Goal: Information Seeking & Learning: Learn about a topic

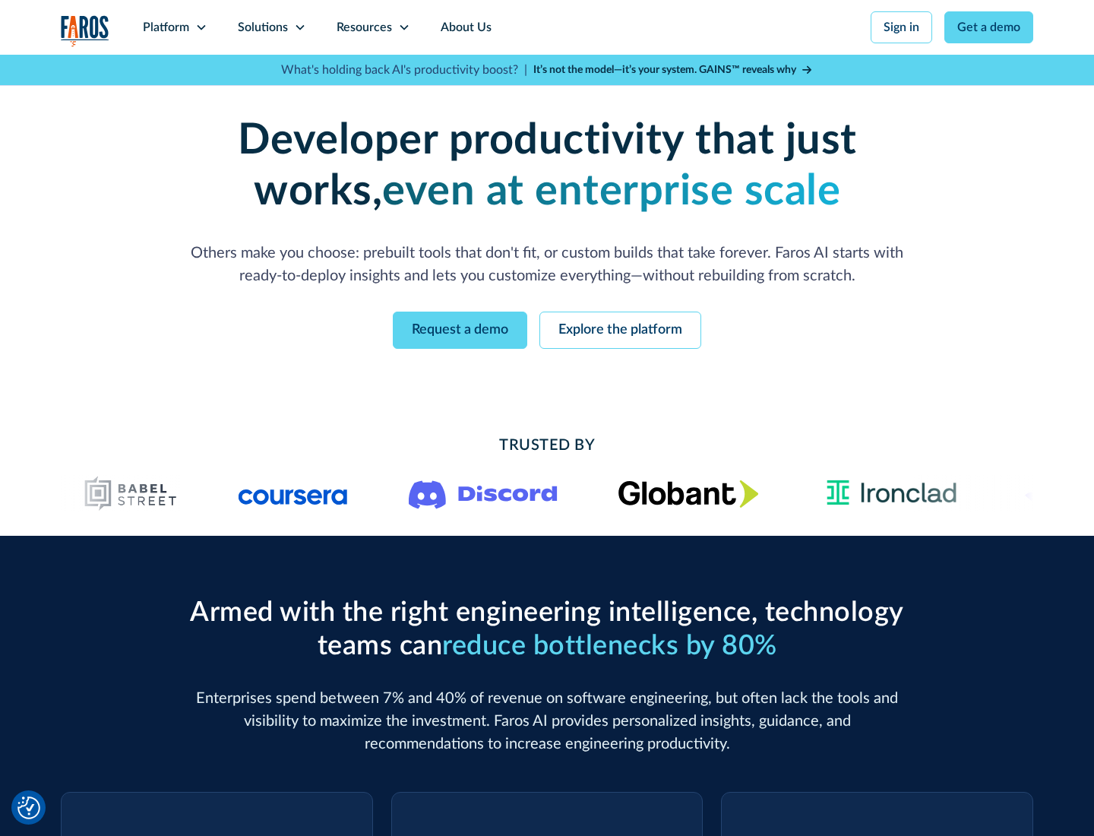
click at [201, 27] on icon at bounding box center [201, 27] width 12 height 12
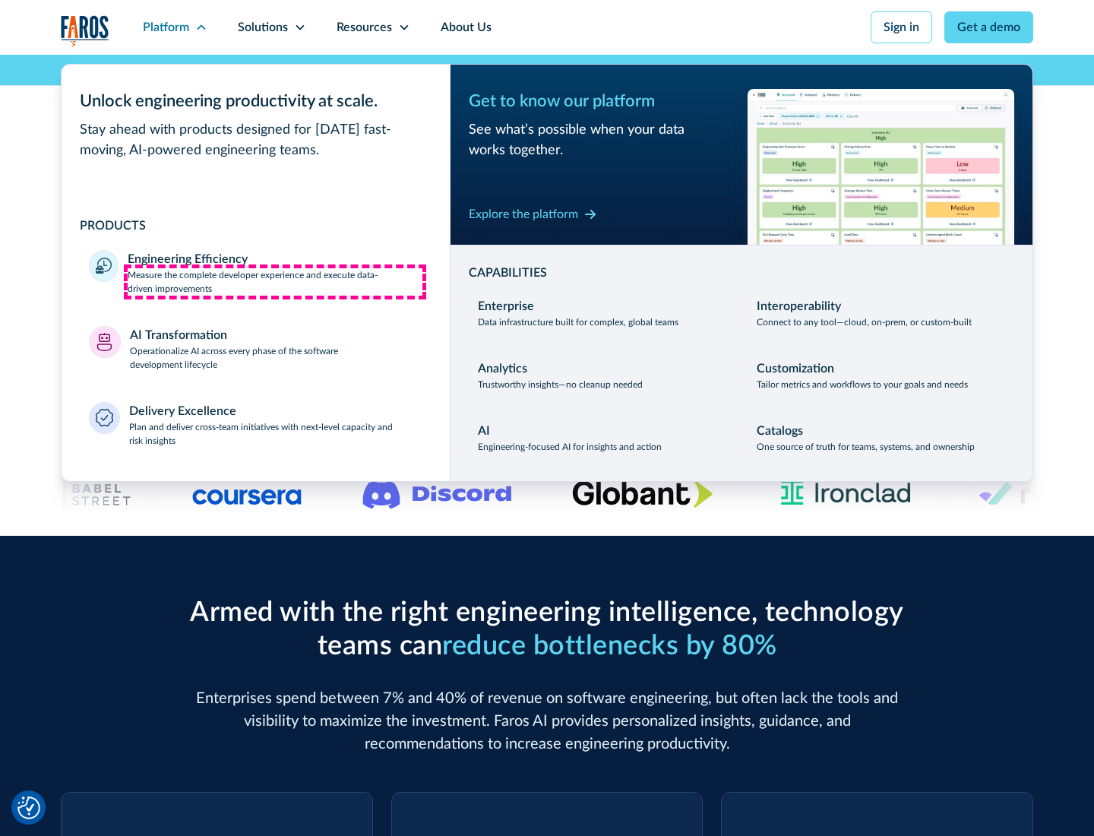
click at [275, 281] on p "Measure the complete developer experience and execute data-driven improvements" at bounding box center [275, 281] width 295 height 27
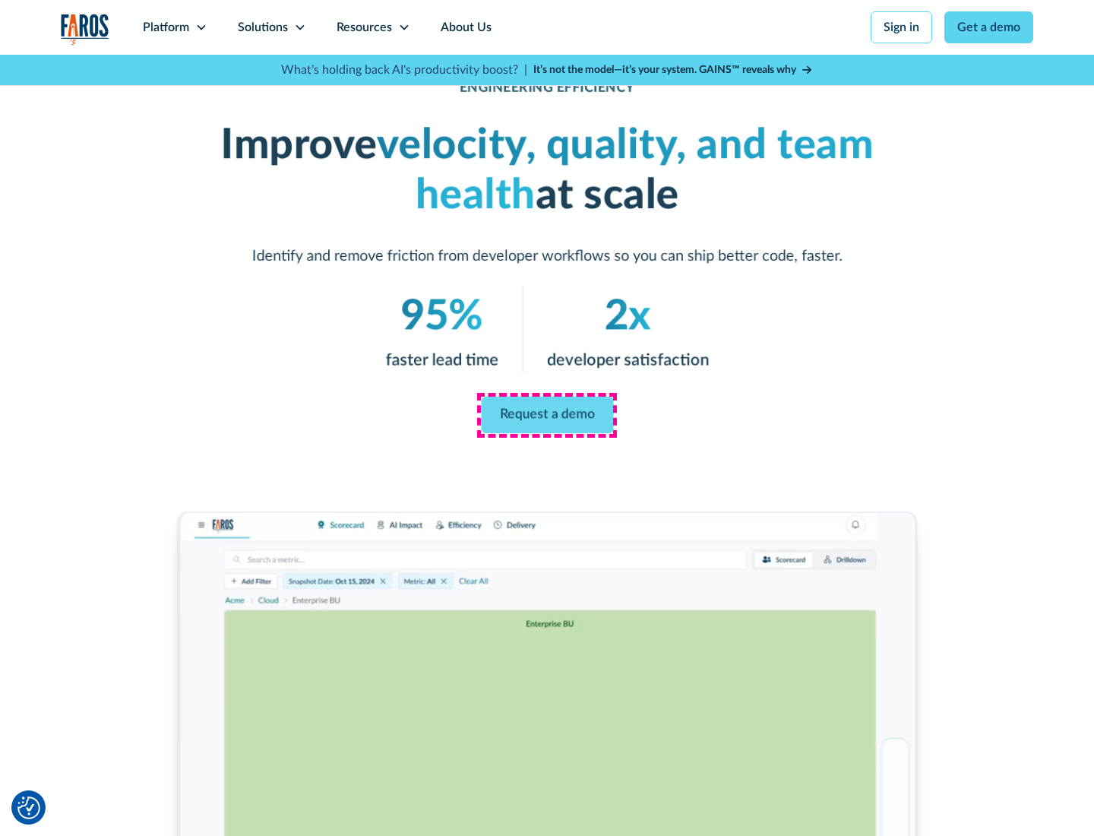
click at [547, 415] on link "Request a demo" at bounding box center [547, 415] width 132 height 36
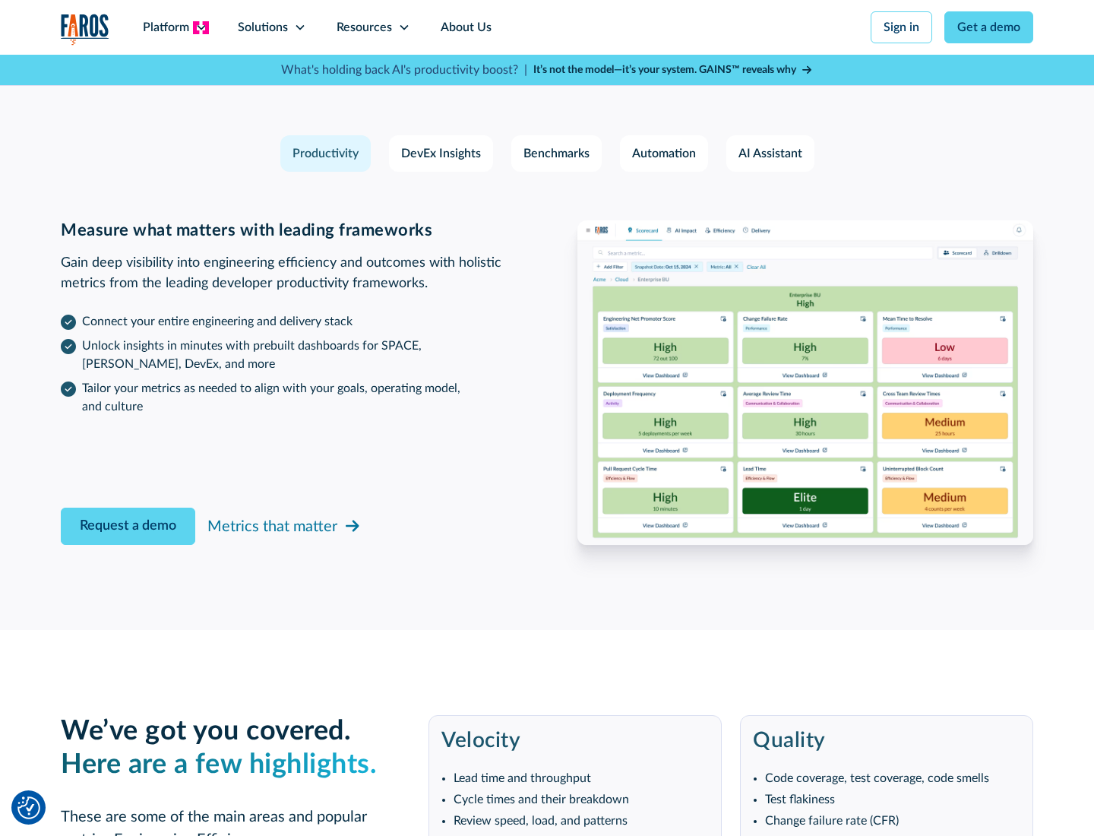
click at [201, 27] on icon at bounding box center [201, 27] width 12 height 12
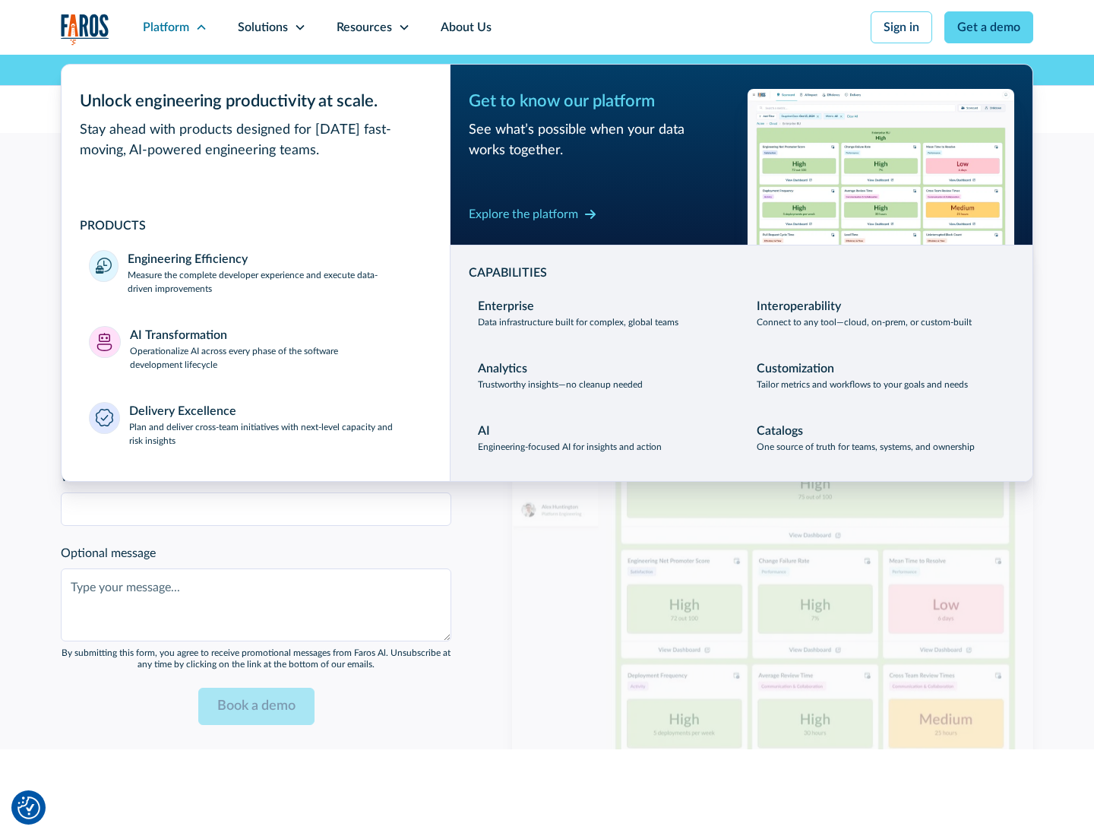
scroll to position [3334, 0]
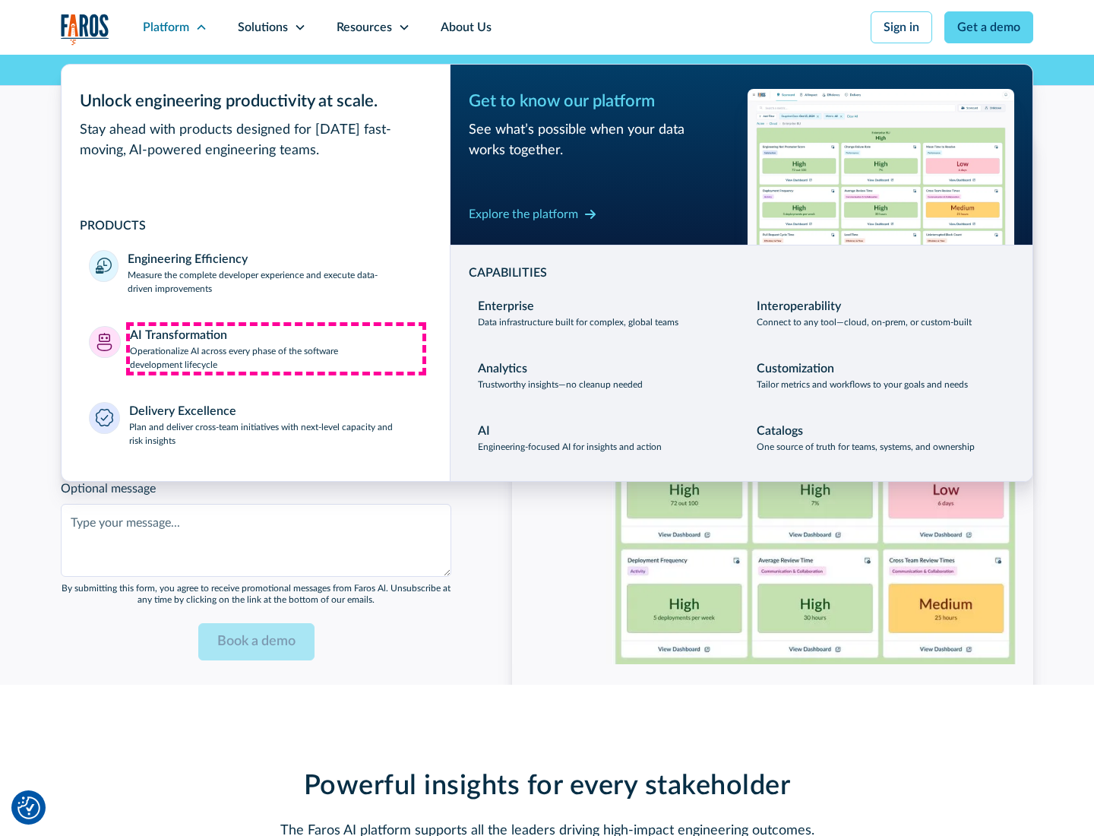
click at [276, 348] on p "Operationalize AI across every phase of the software development lifecycle" at bounding box center [276, 357] width 293 height 27
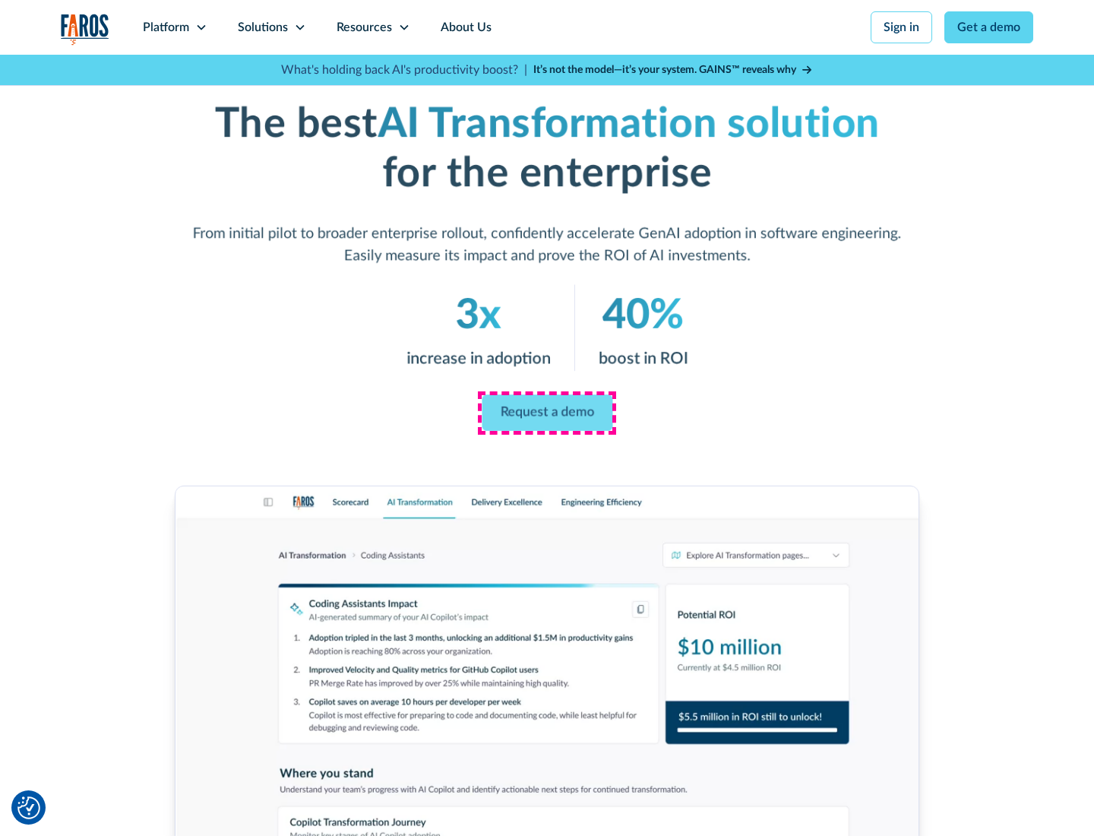
click at [547, 413] on link "Request a demo" at bounding box center [547, 413] width 131 height 36
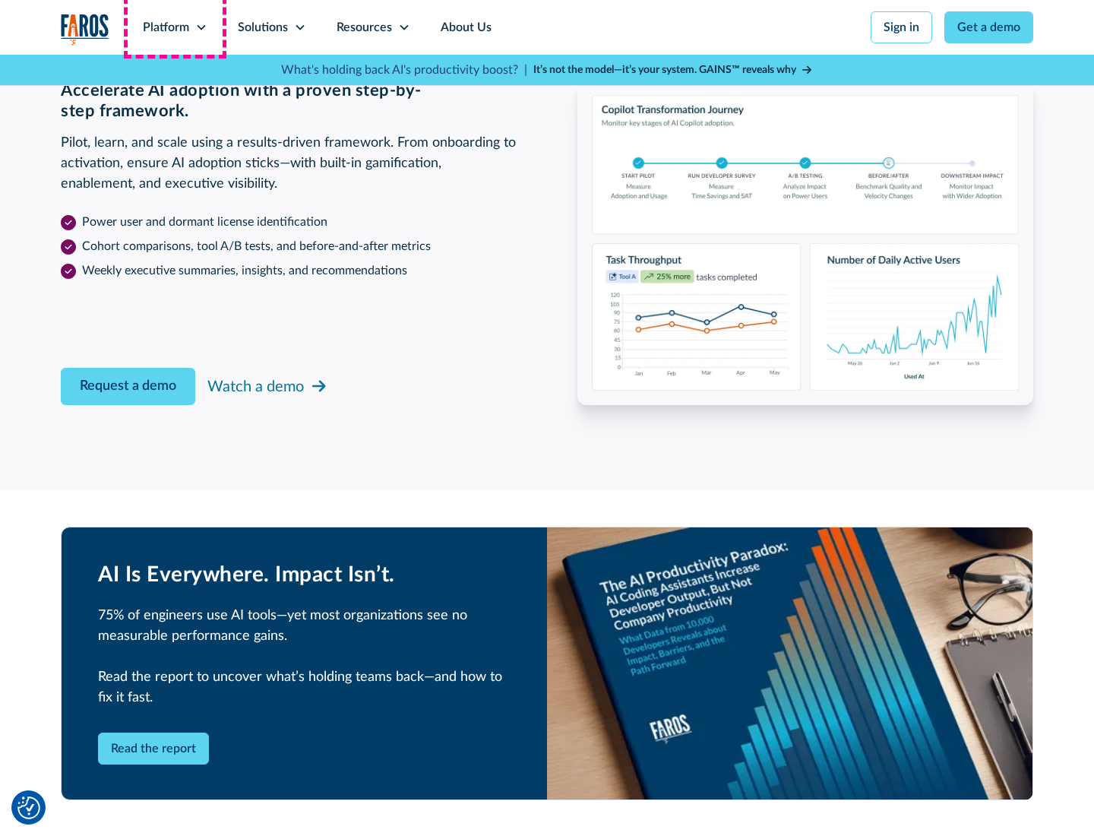
click at [175, 27] on div "Platform" at bounding box center [166, 27] width 46 height 18
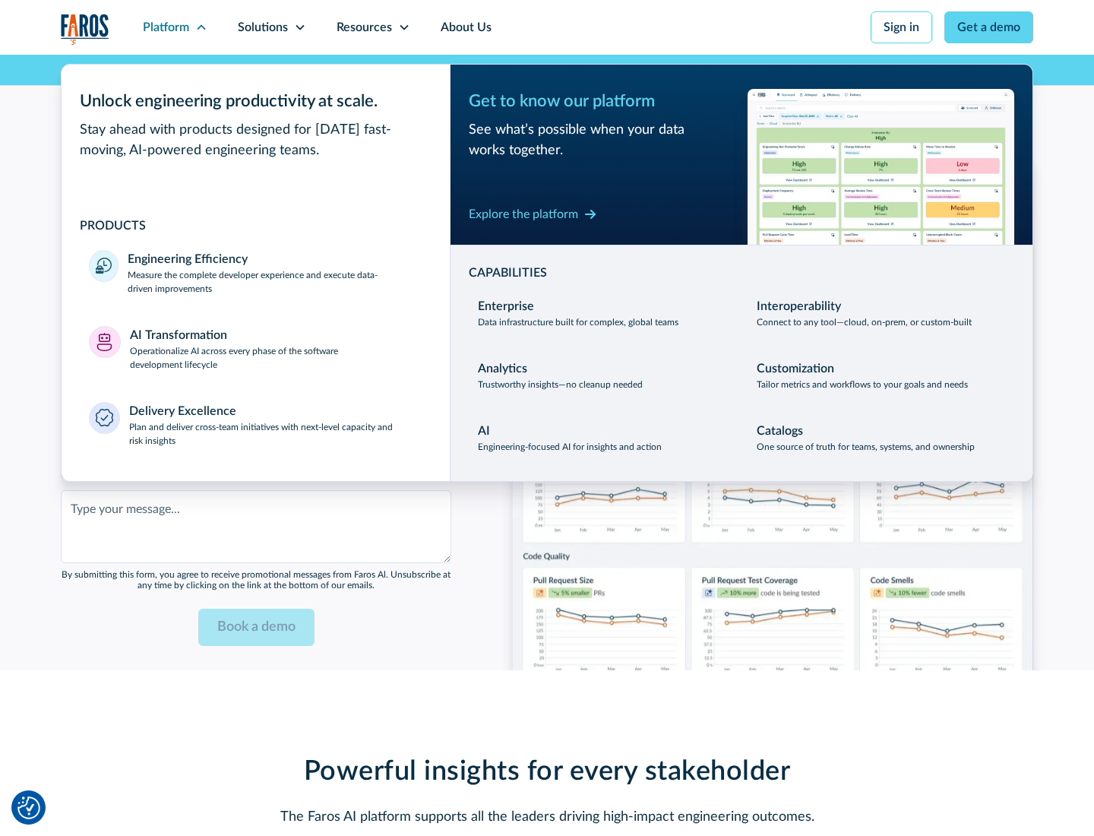
scroll to position [3699, 0]
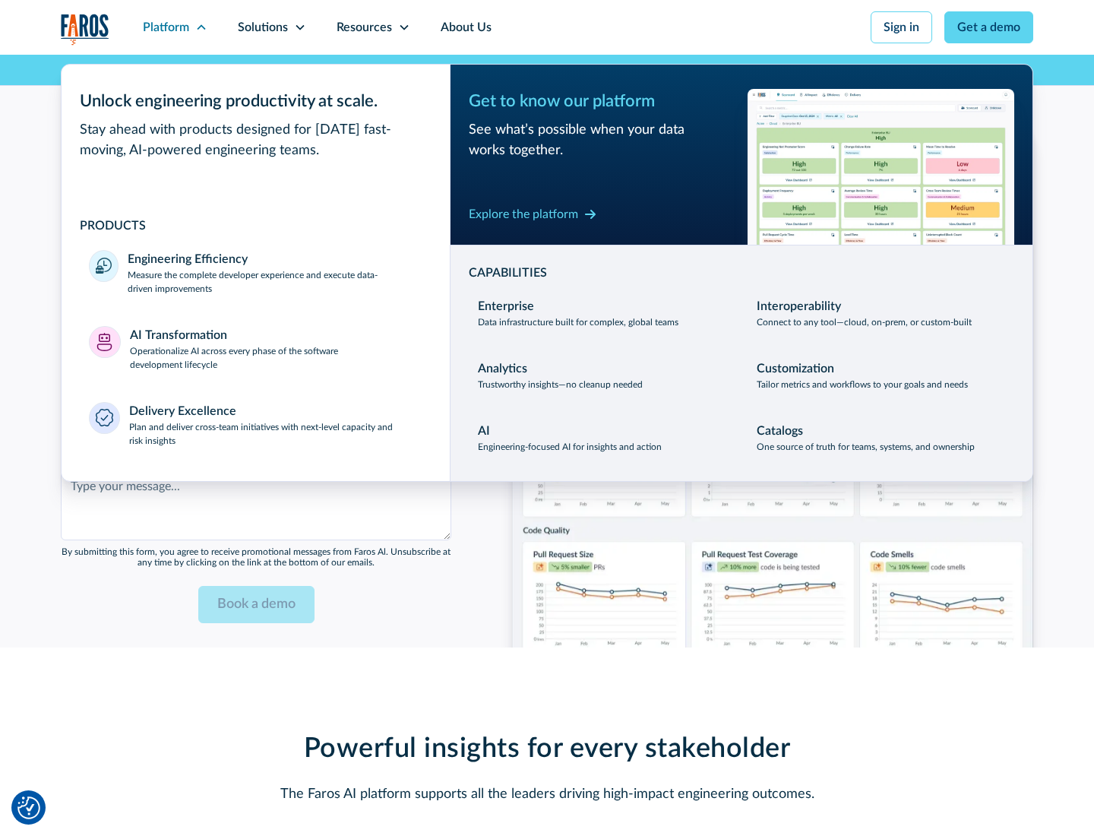
click at [524, 214] on div "Explore the platform" at bounding box center [523, 214] width 109 height 18
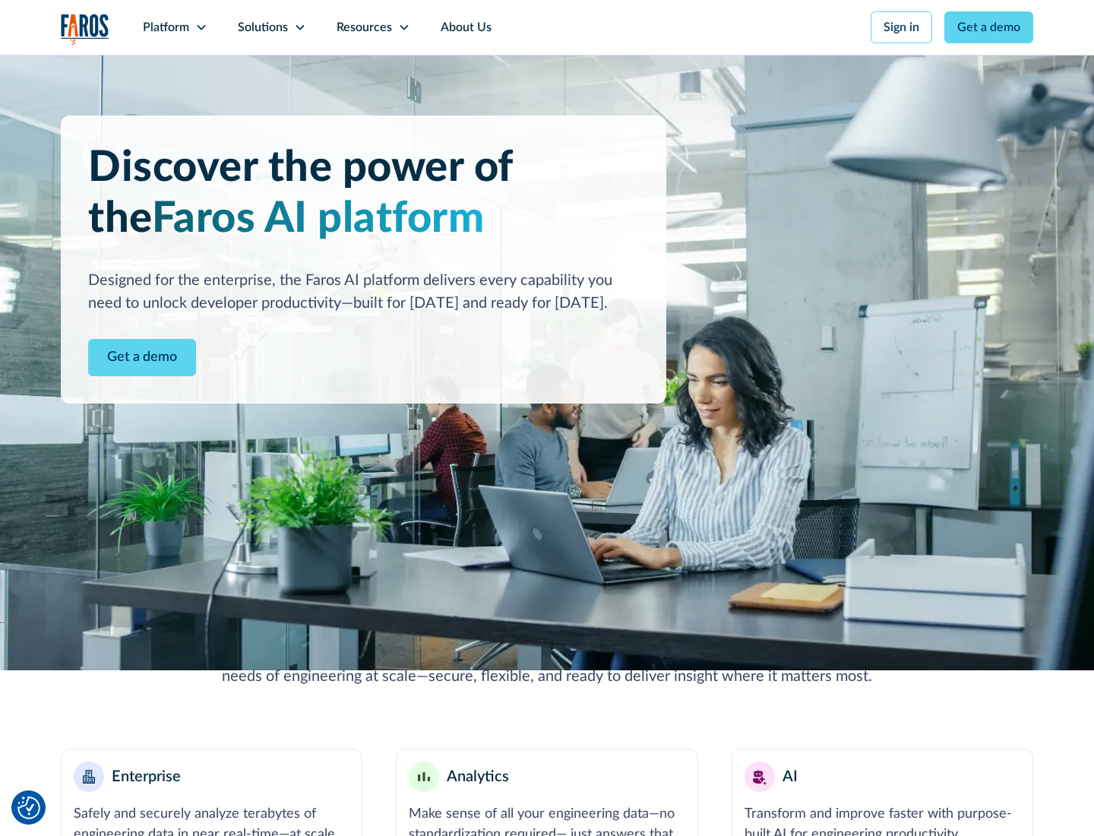
click at [142, 357] on link "Get a demo" at bounding box center [142, 357] width 108 height 37
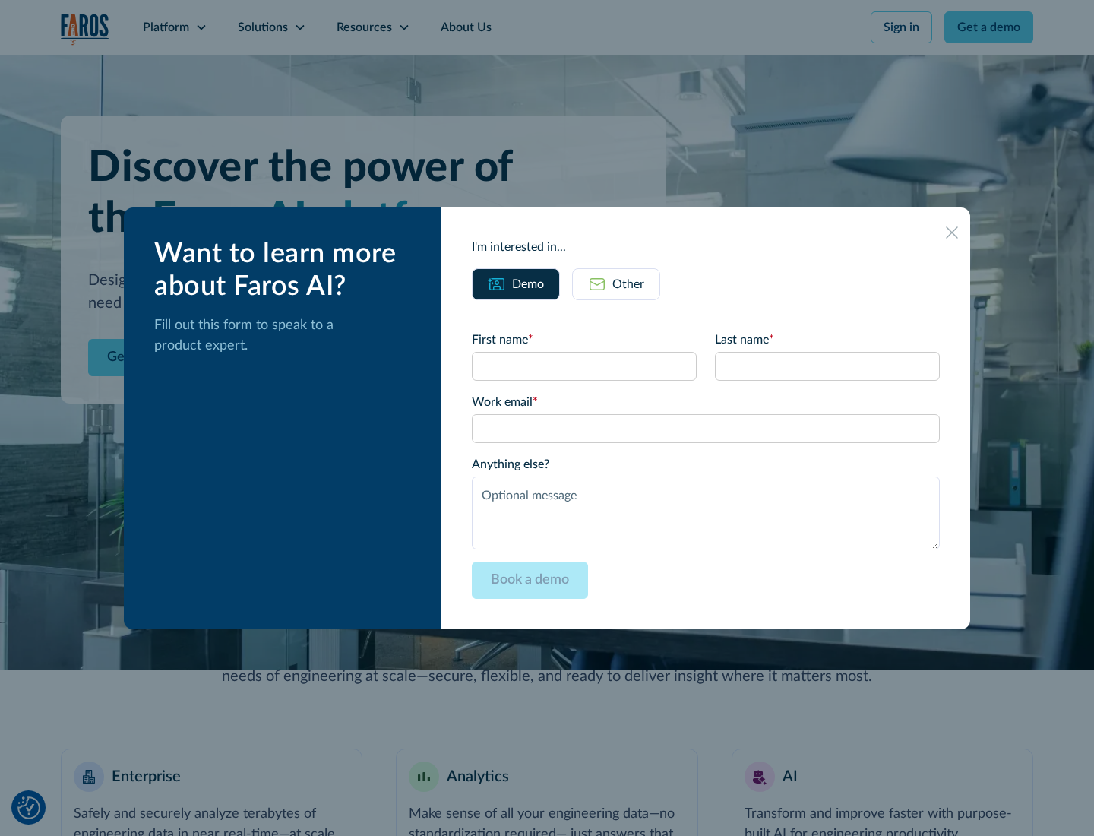
click at [628, 283] on div "Other" at bounding box center [628, 284] width 32 height 18
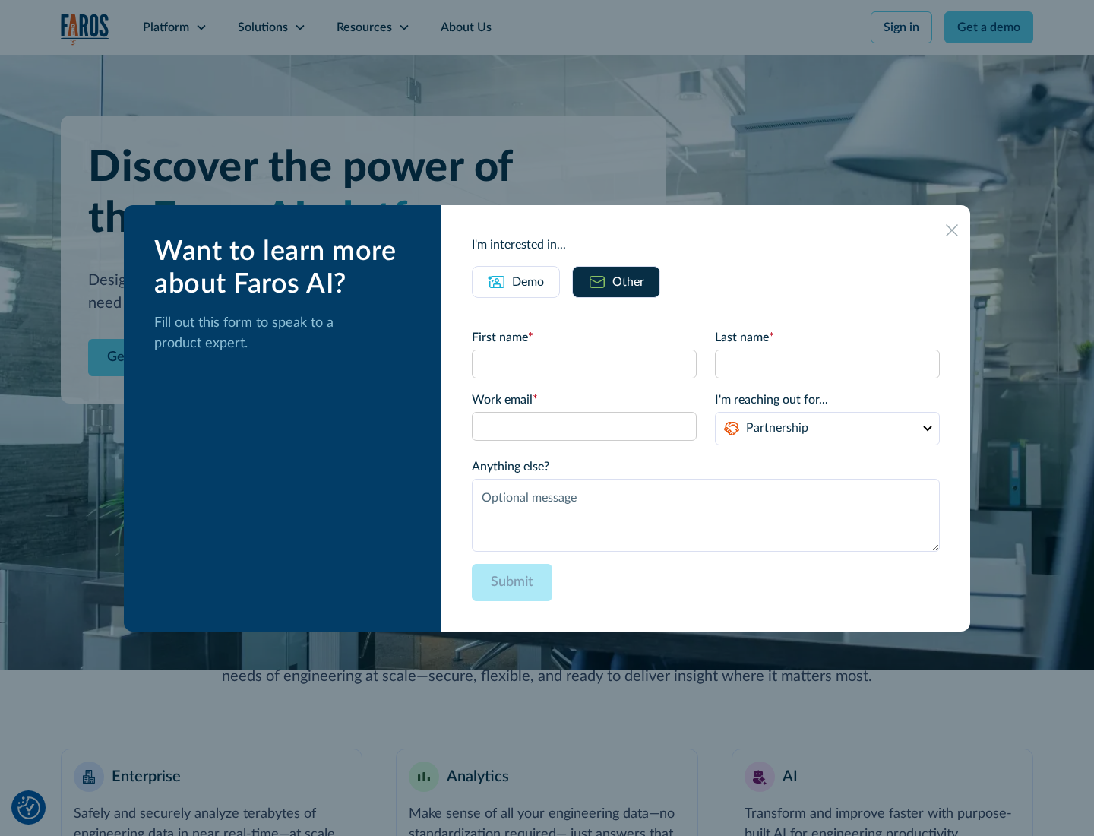
click at [528, 281] on div "Demo" at bounding box center [528, 282] width 32 height 18
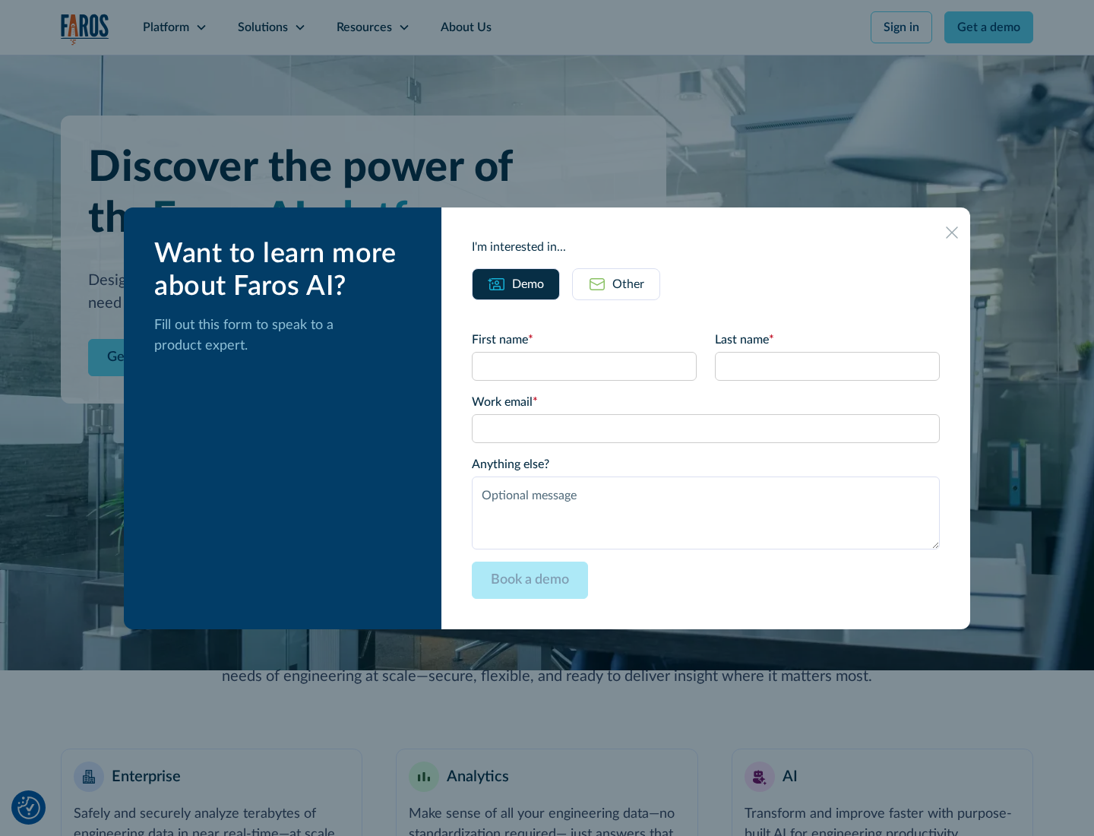
click at [952, 232] on icon at bounding box center [952, 232] width 12 height 12
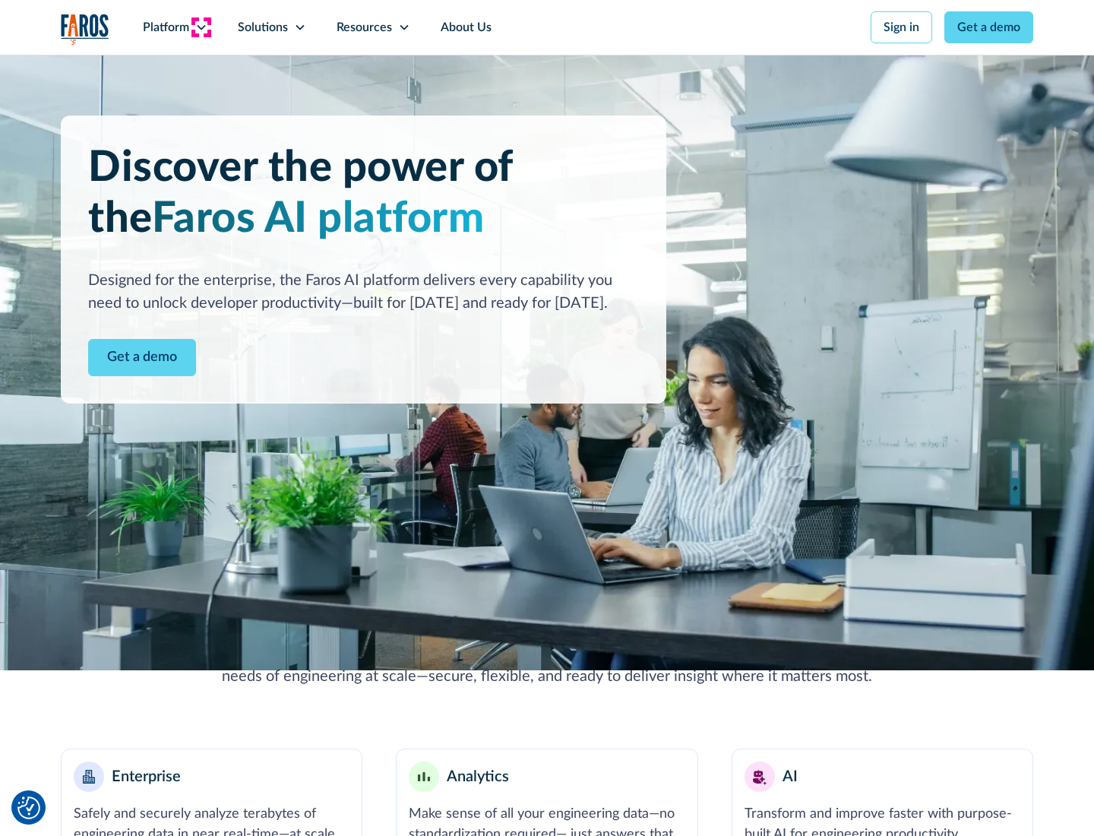
click at [201, 27] on icon at bounding box center [201, 27] width 12 height 12
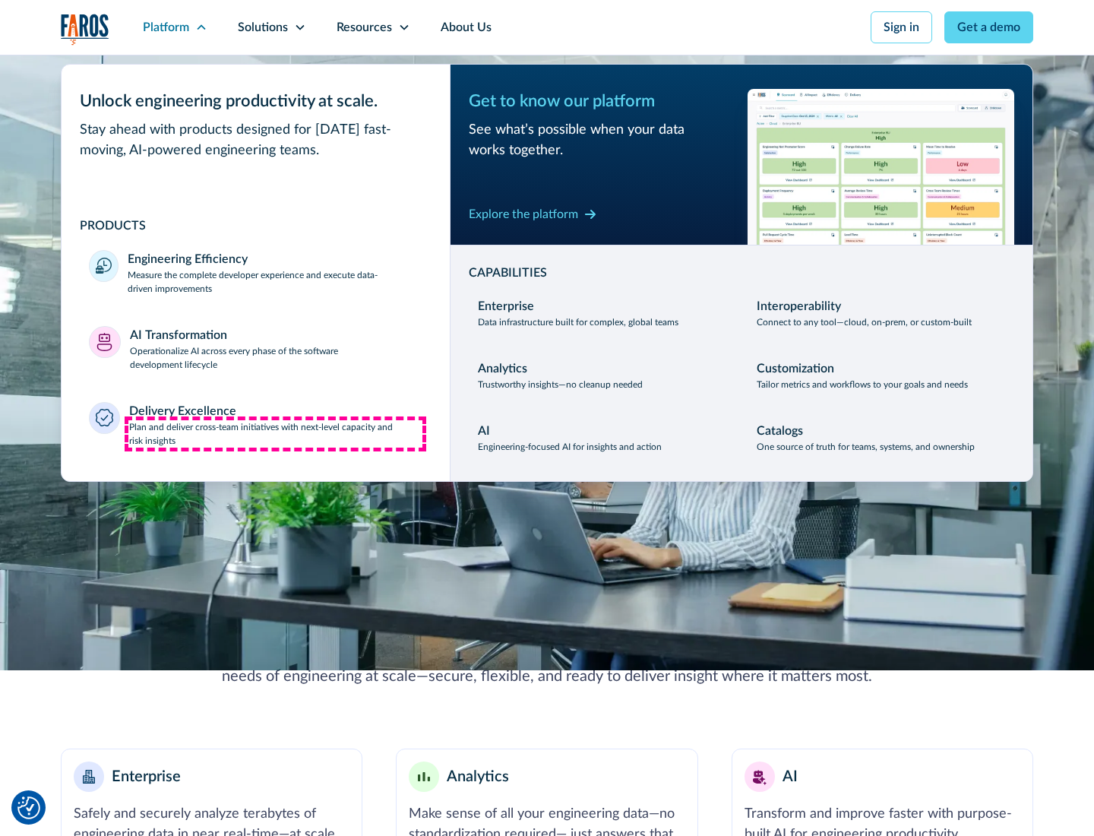
click at [275, 433] on p "Plan and deliver cross-team initiatives with next-level capacity and risk insig…" at bounding box center [276, 433] width 294 height 27
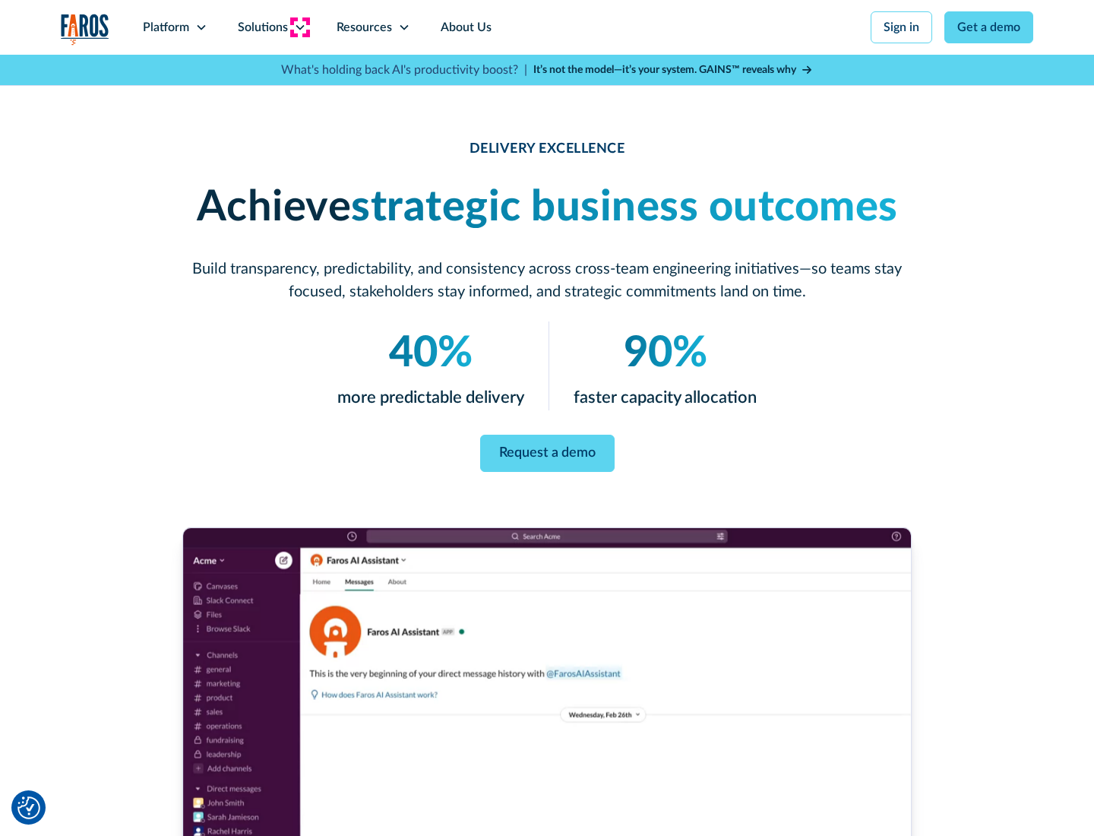
click at [299, 27] on icon at bounding box center [300, 27] width 12 height 12
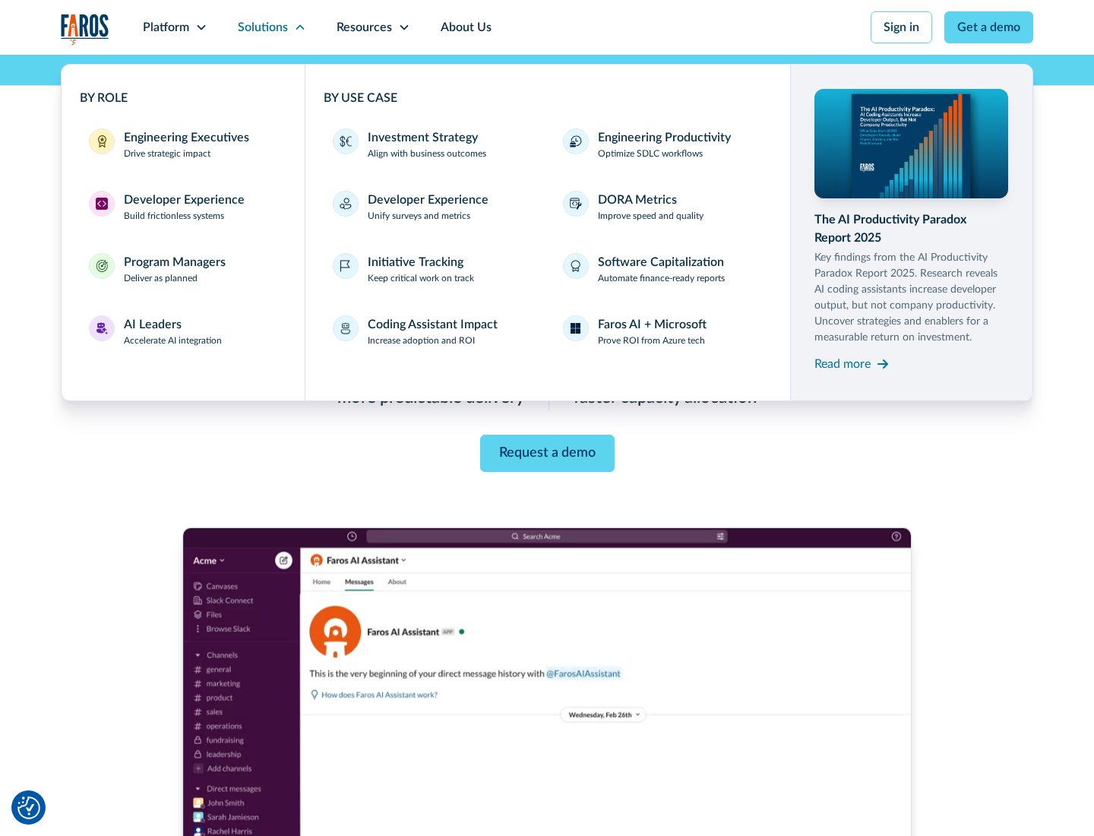
click at [182, 144] on div "Engineering Executives" at bounding box center [186, 137] width 125 height 18
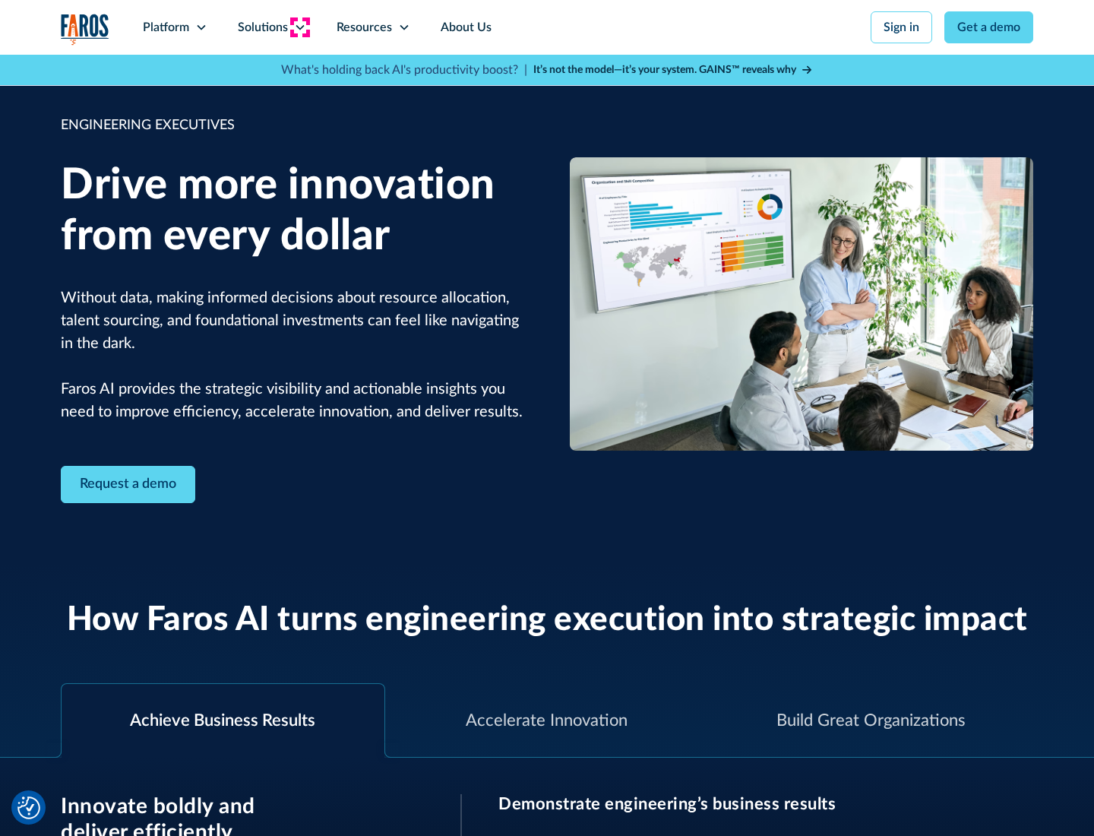
click at [299, 27] on icon at bounding box center [300, 27] width 12 height 12
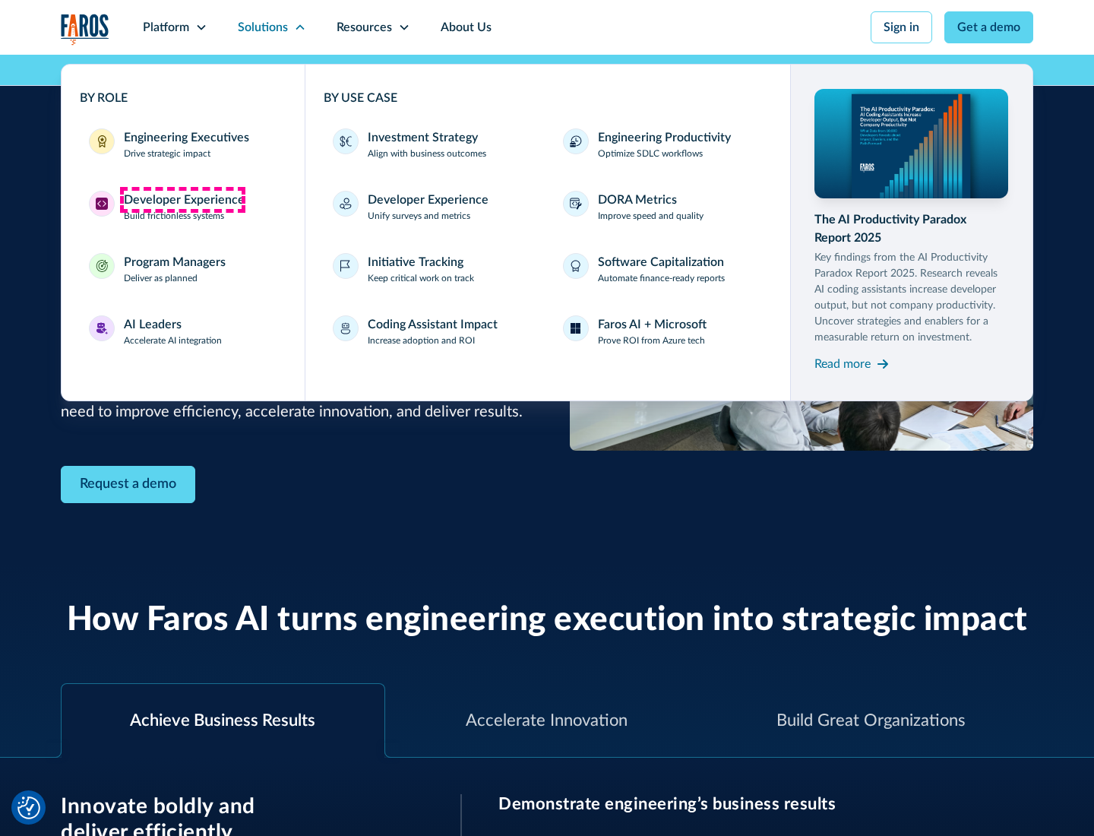
click at [182, 200] on div "Developer Experience" at bounding box center [184, 200] width 121 height 18
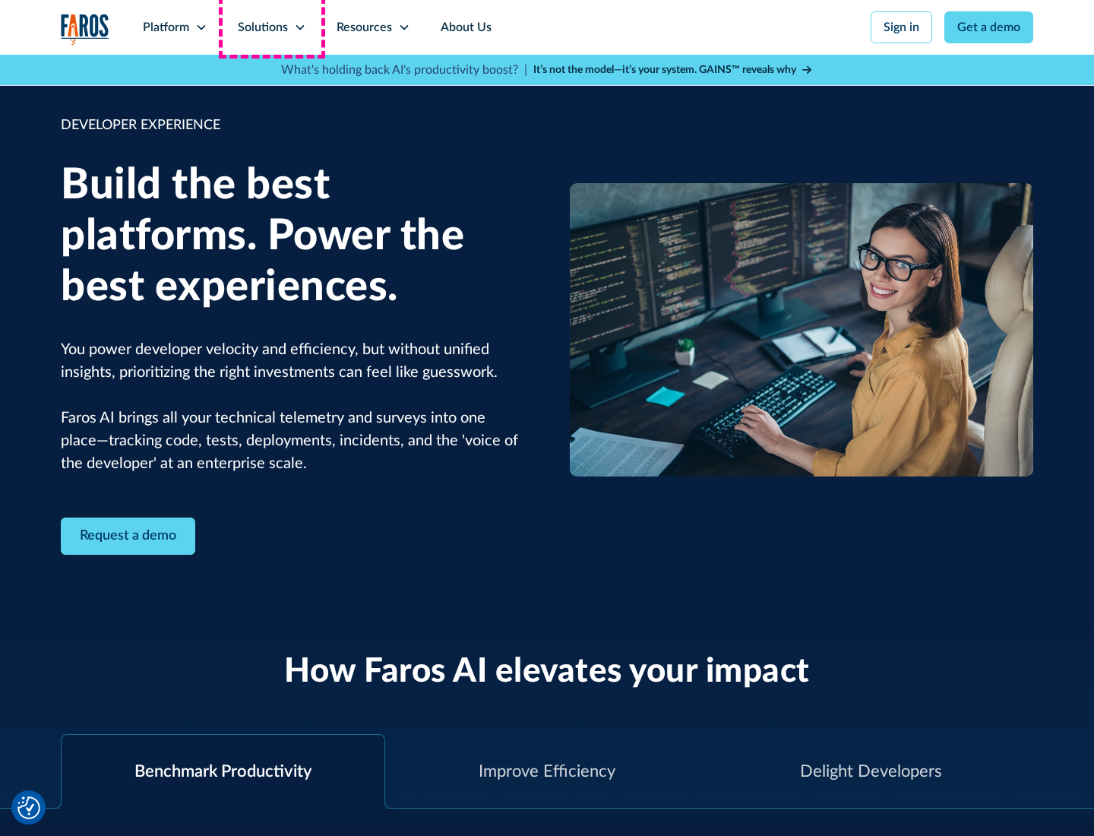
click at [271, 27] on div "Solutions" at bounding box center [263, 27] width 50 height 18
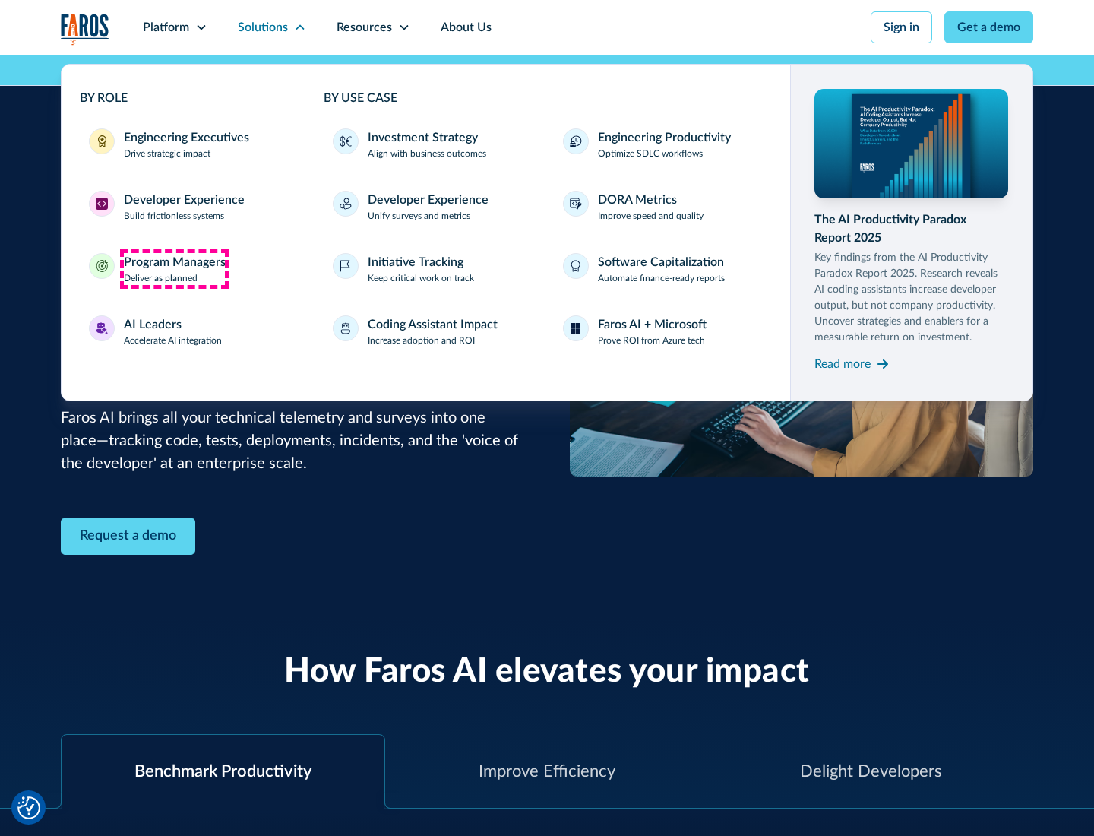
click at [174, 269] on div "Program Managers" at bounding box center [175, 262] width 102 height 18
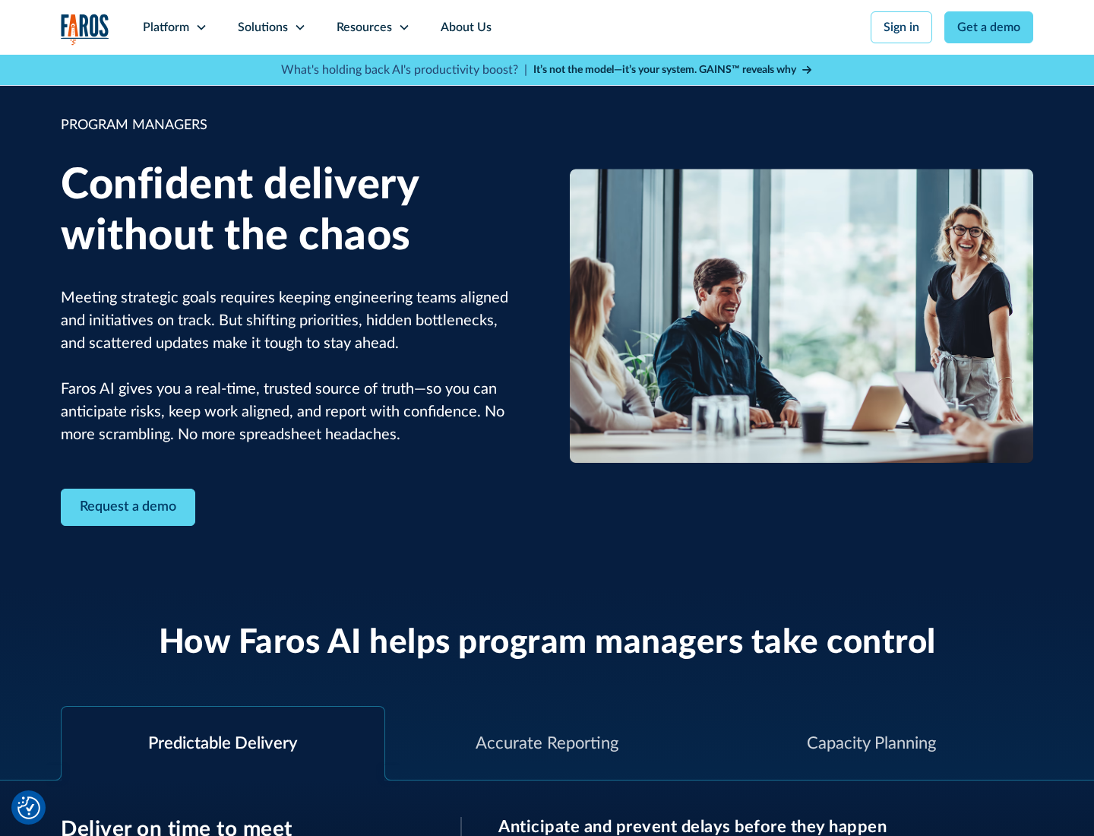
click at [299, 27] on icon at bounding box center [300, 27] width 12 height 12
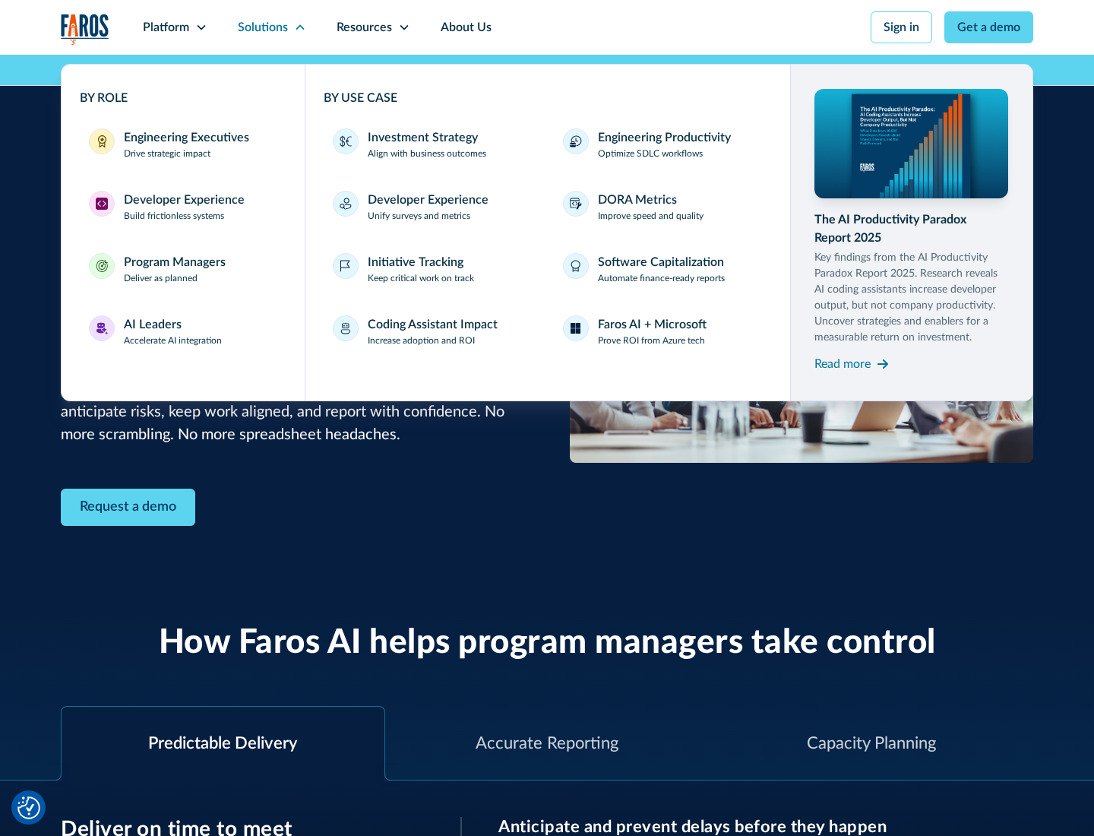
click at [173, 331] on div "AI Leaders" at bounding box center [153, 324] width 58 height 18
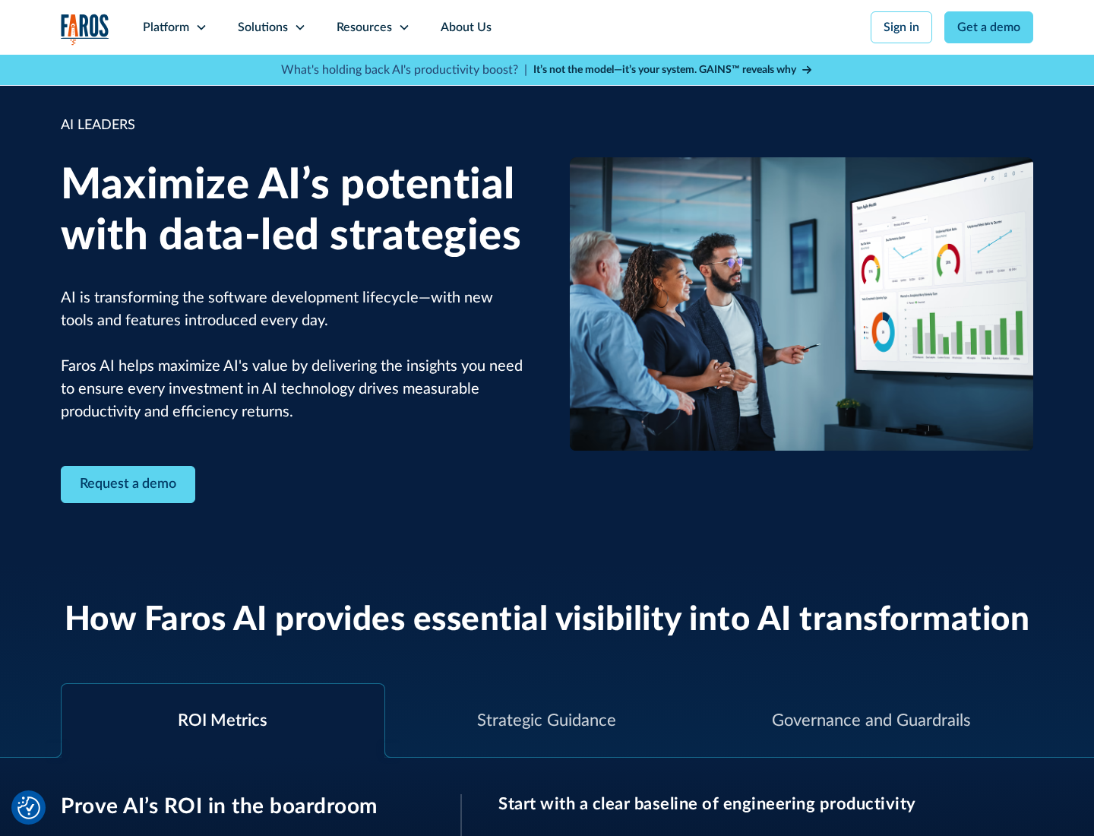
click at [299, 27] on icon at bounding box center [300, 27] width 12 height 12
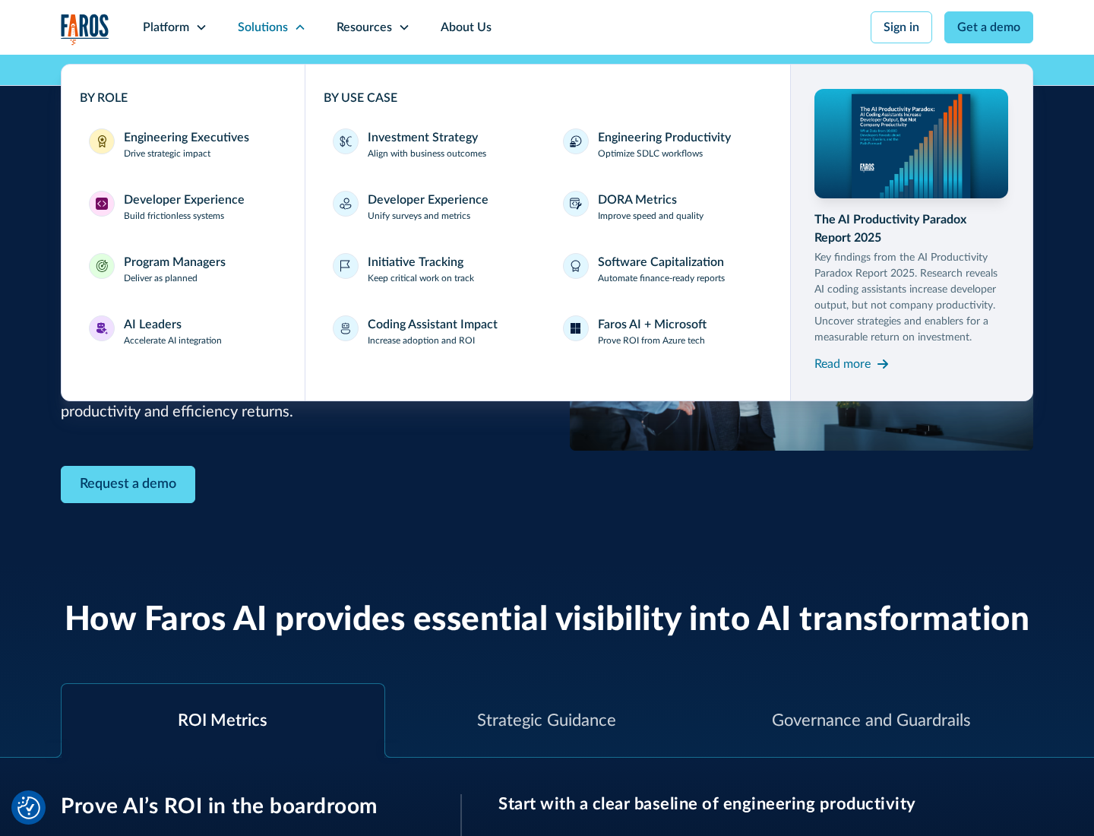
click at [421, 138] on div "Investment Strategy" at bounding box center [423, 137] width 110 height 18
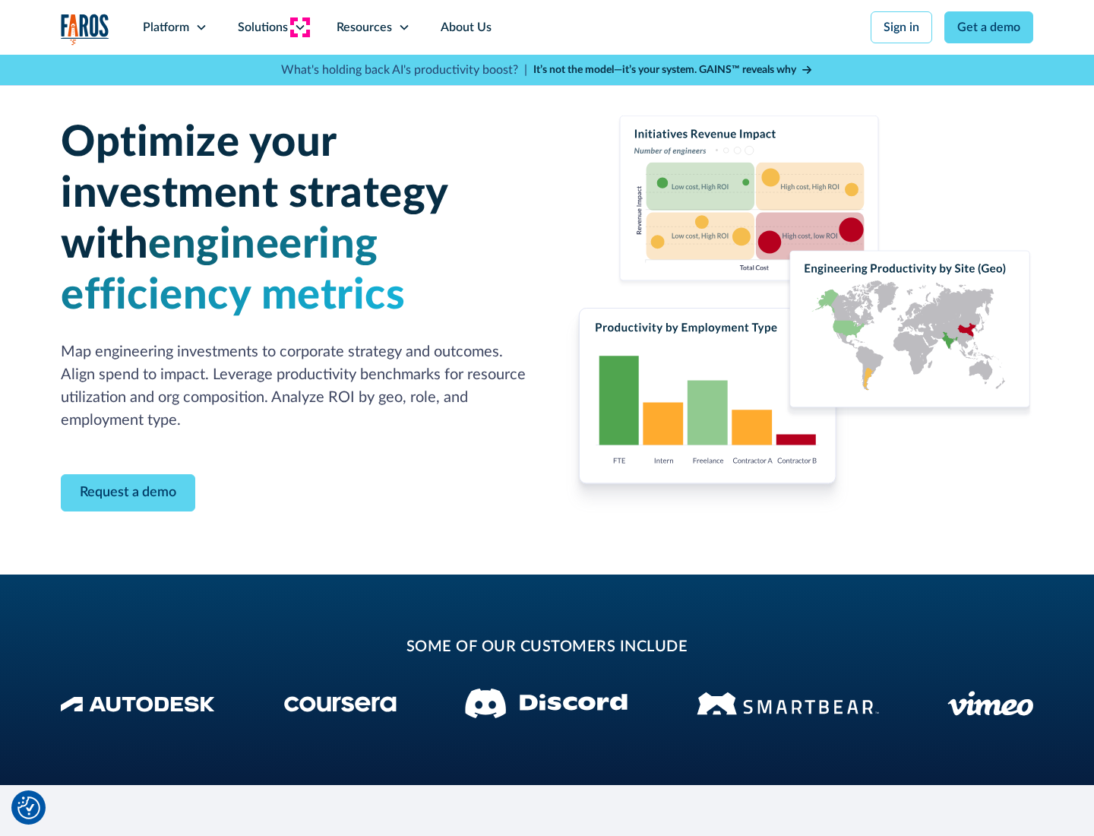
click at [299, 27] on icon at bounding box center [300, 27] width 12 height 12
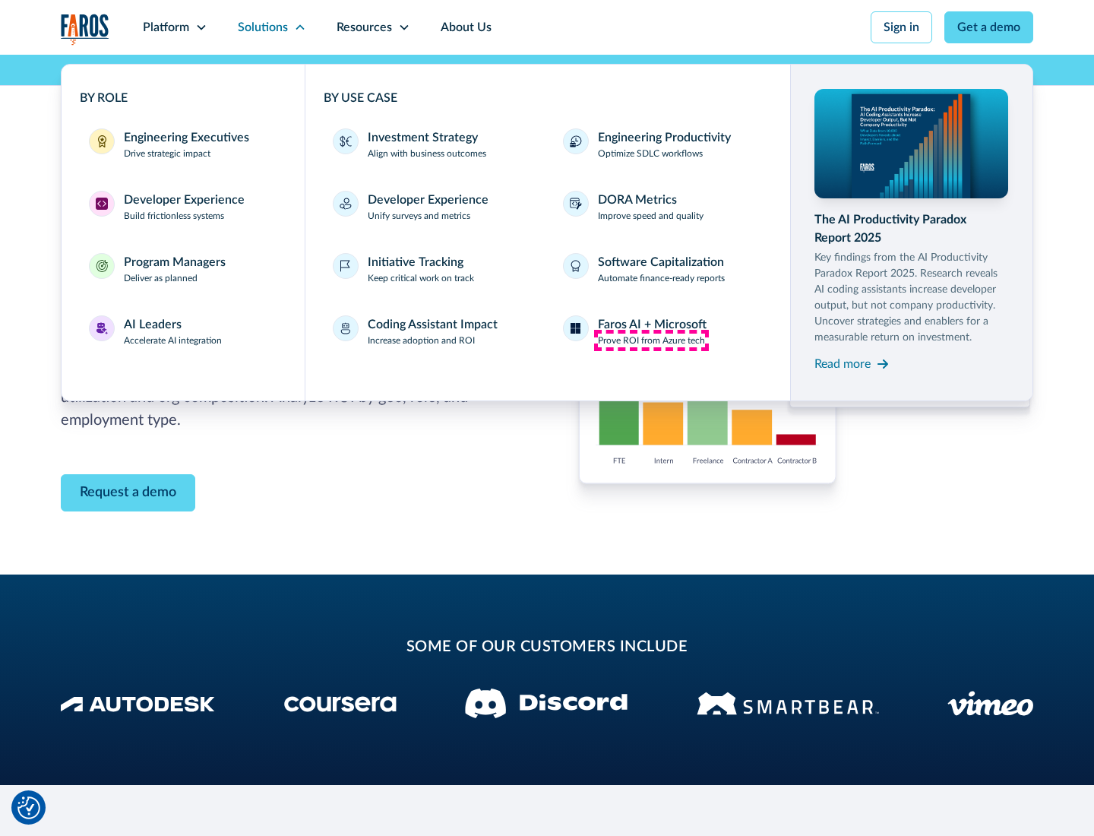
click at [651, 340] on p "Prove ROI from Azure tech" at bounding box center [651, 341] width 107 height 14
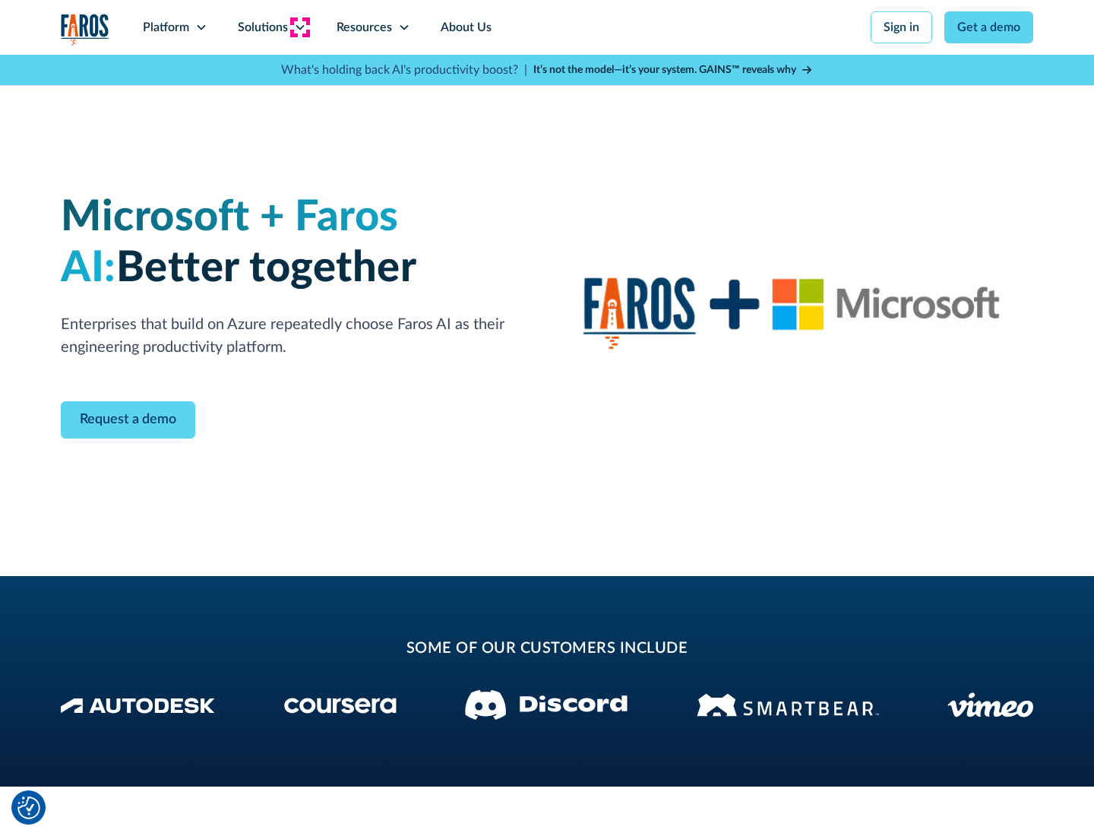
click at [299, 27] on icon at bounding box center [300, 27] width 12 height 12
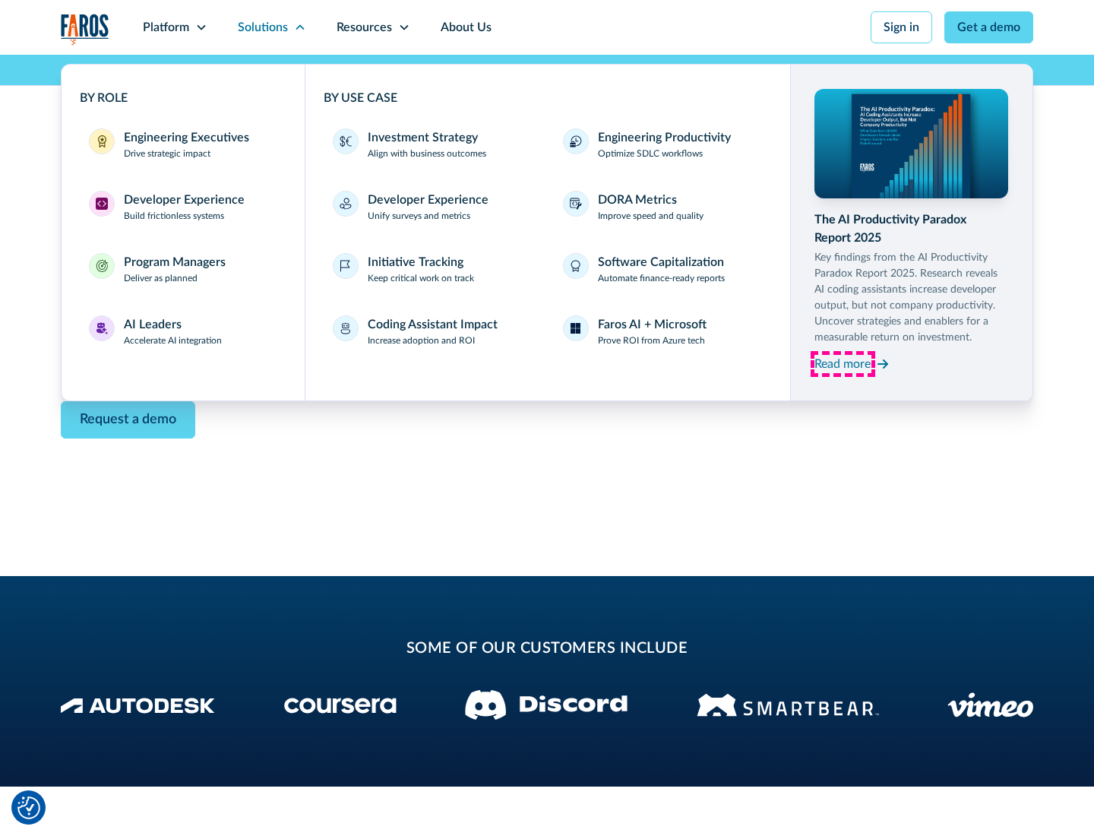
click at [843, 363] on div "Read more" at bounding box center [843, 364] width 56 height 18
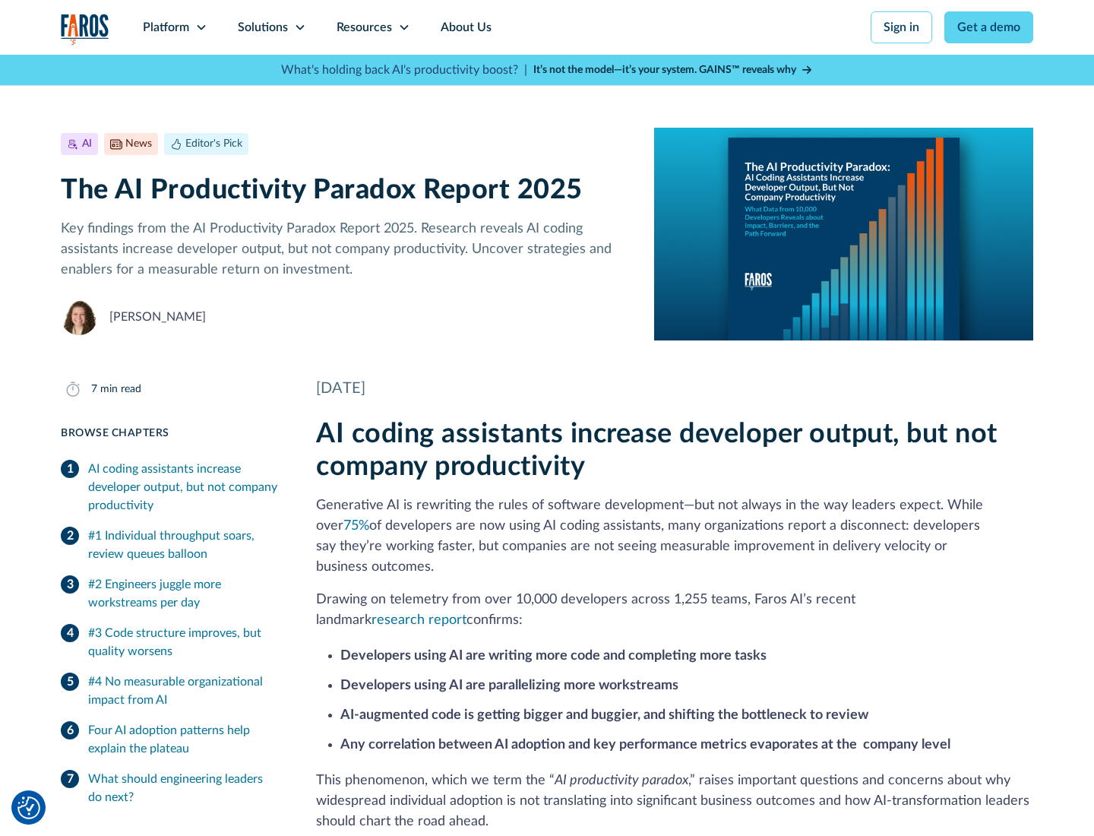
click at [403, 27] on icon at bounding box center [404, 27] width 12 height 12
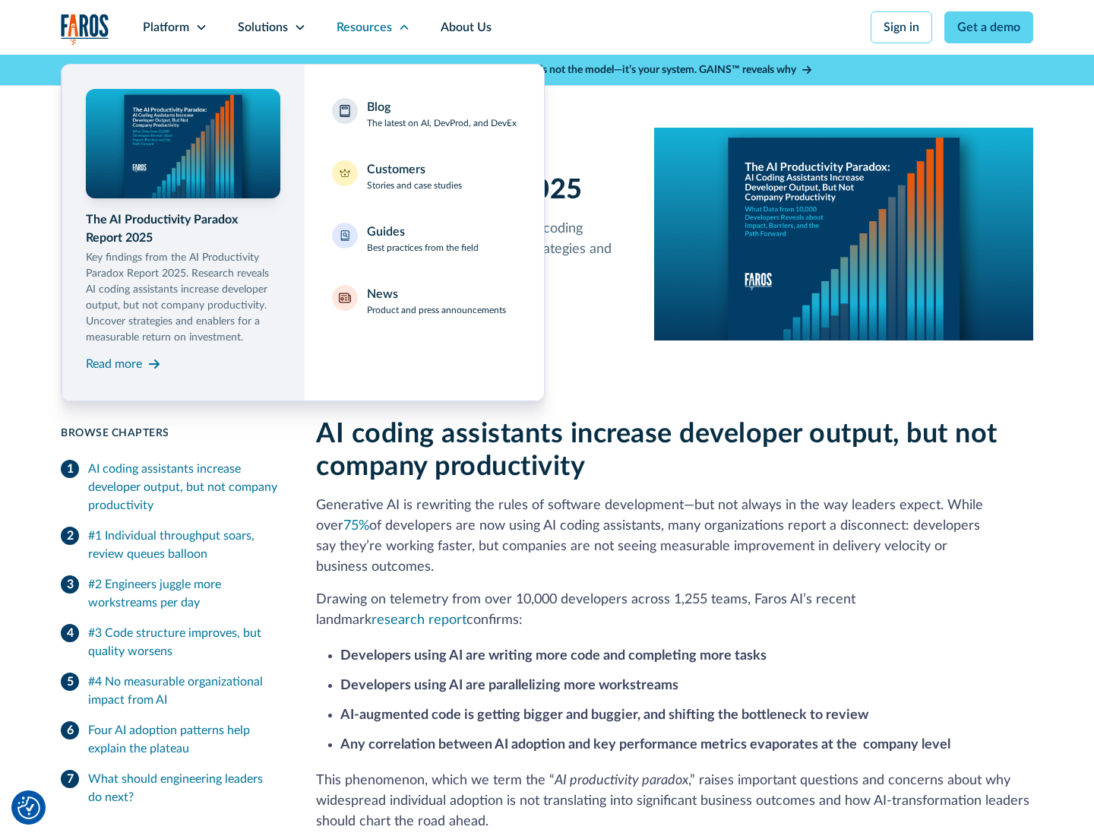
click at [441, 114] on div "Blog The latest on AI, DevProd, and DevEx" at bounding box center [442, 114] width 150 height 32
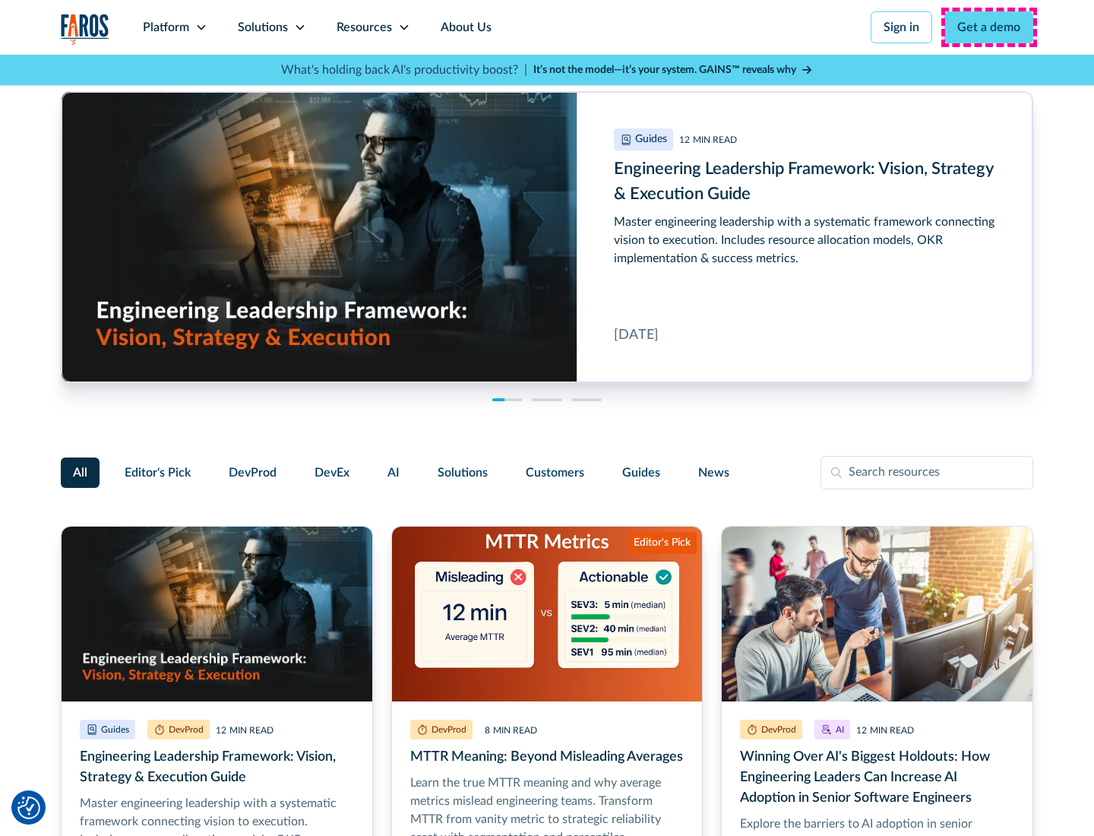
click at [989, 27] on link "Get a demo" at bounding box center [989, 27] width 89 height 32
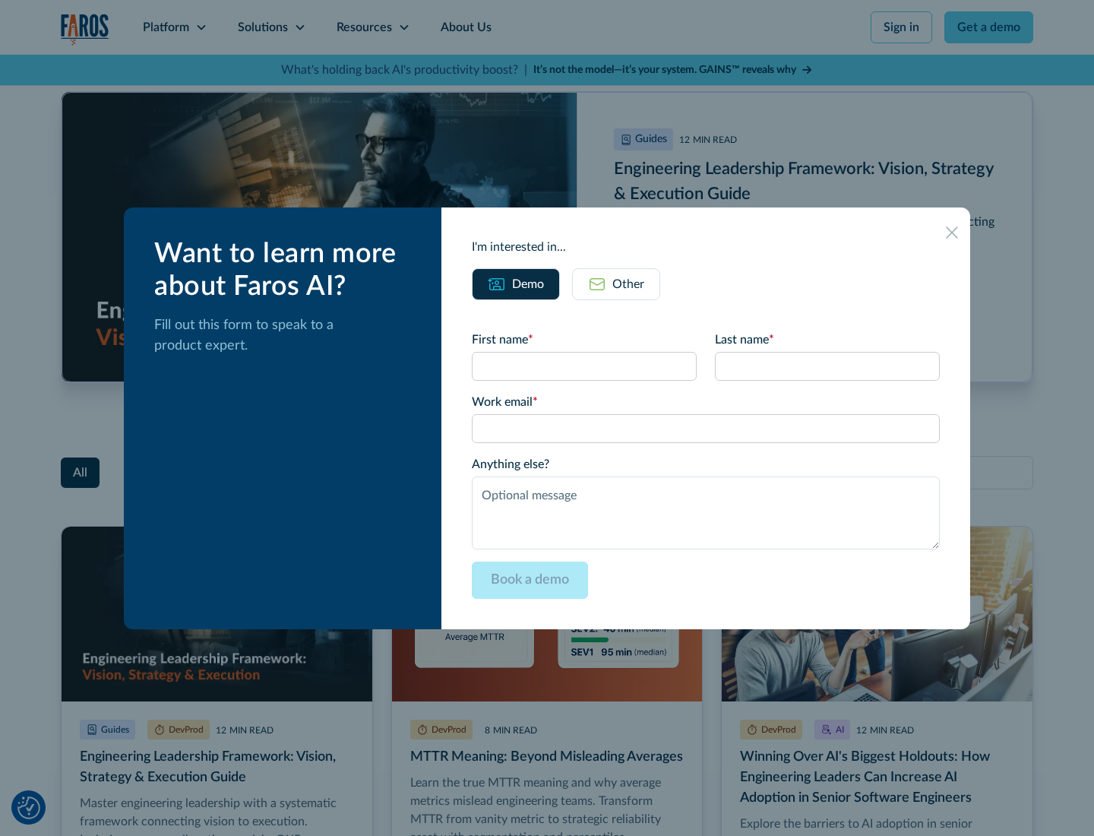
click at [616, 283] on div "Other" at bounding box center [628, 284] width 32 height 18
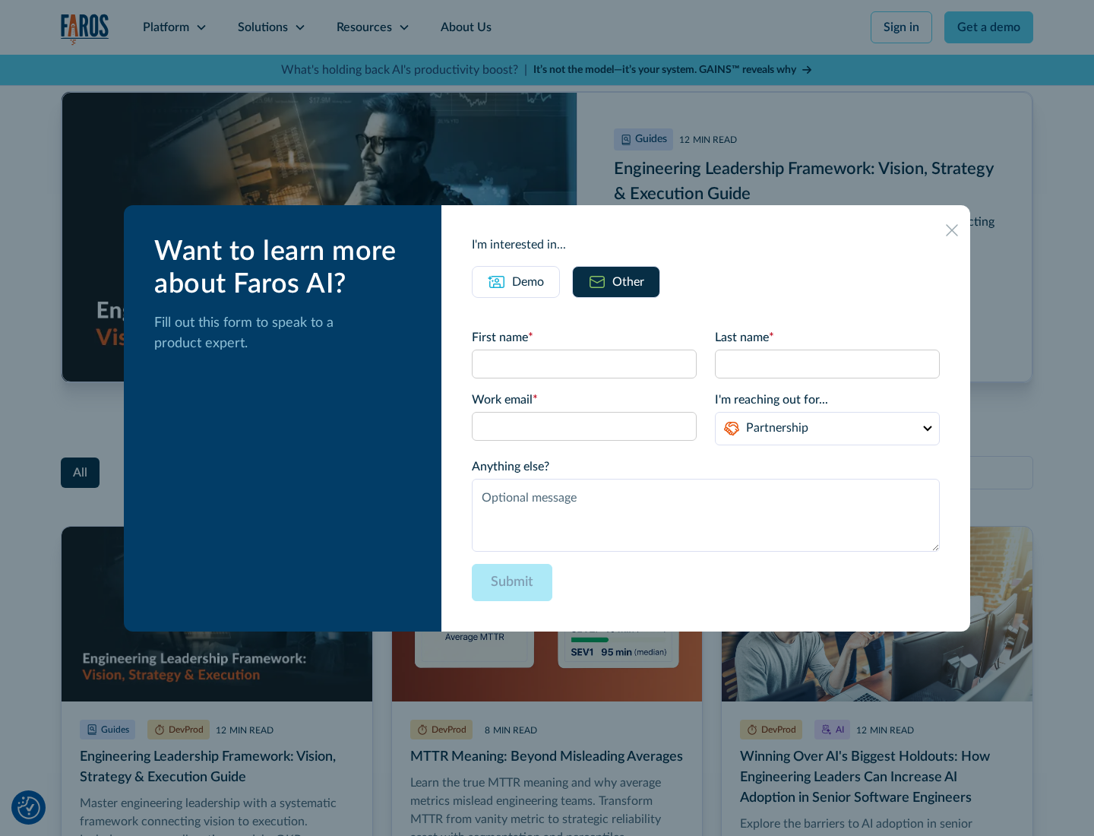
click at [952, 229] on icon at bounding box center [952, 230] width 12 height 12
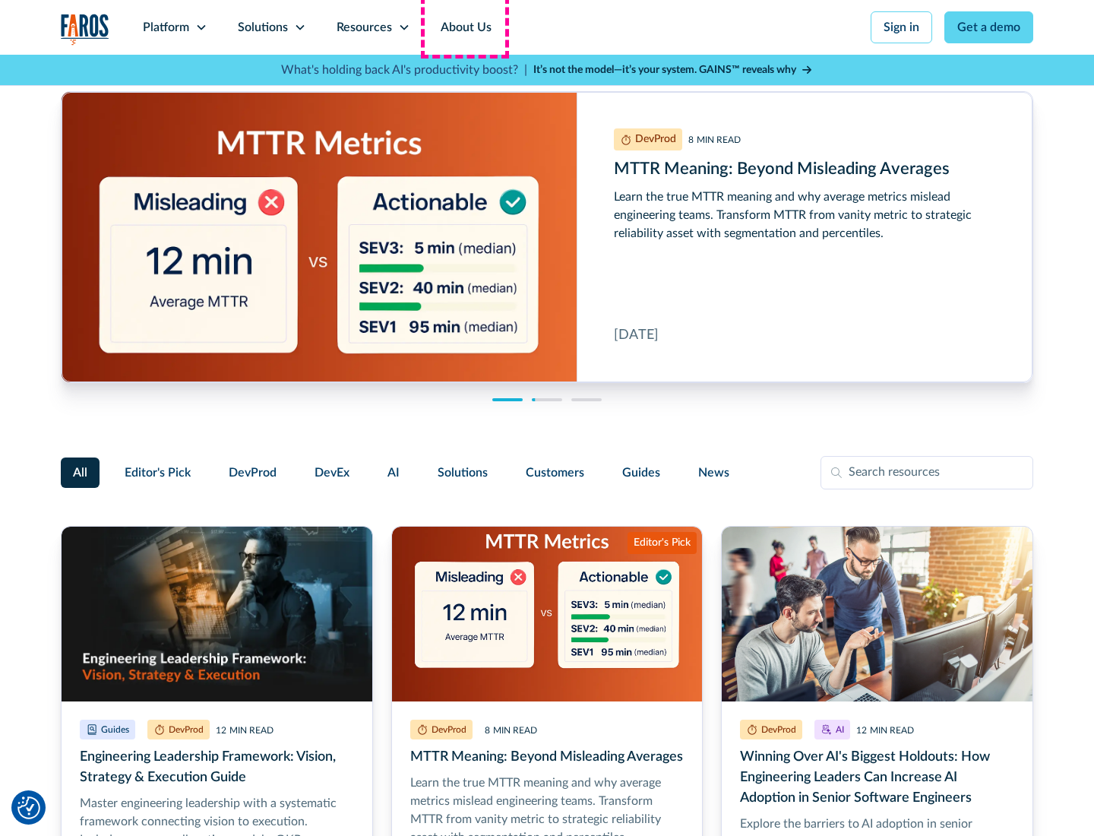
click at [464, 27] on link "About Us" at bounding box center [466, 27] width 81 height 55
